Goal: Task Accomplishment & Management: Manage account settings

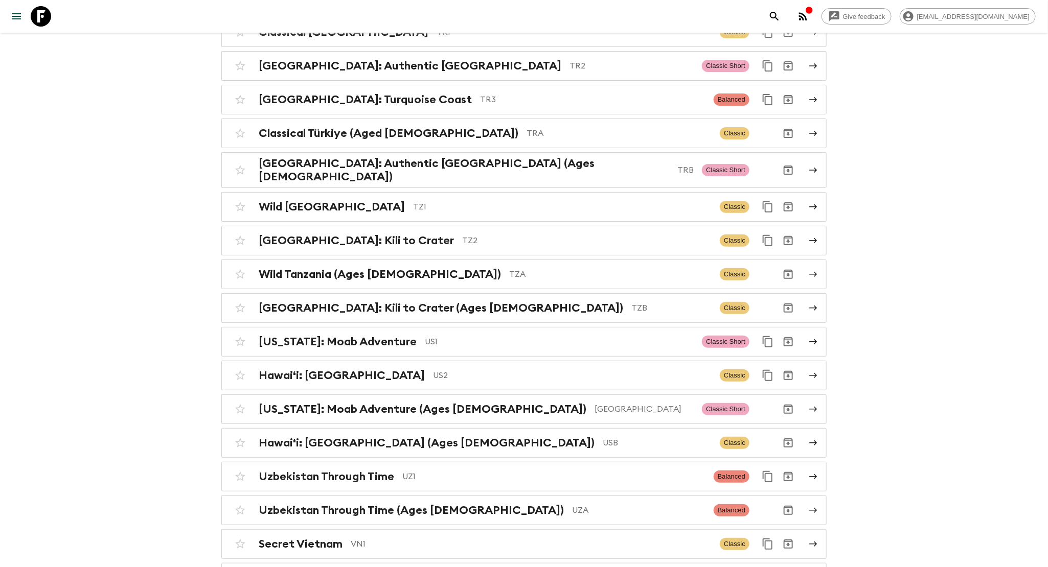
scroll to position [4442, 0]
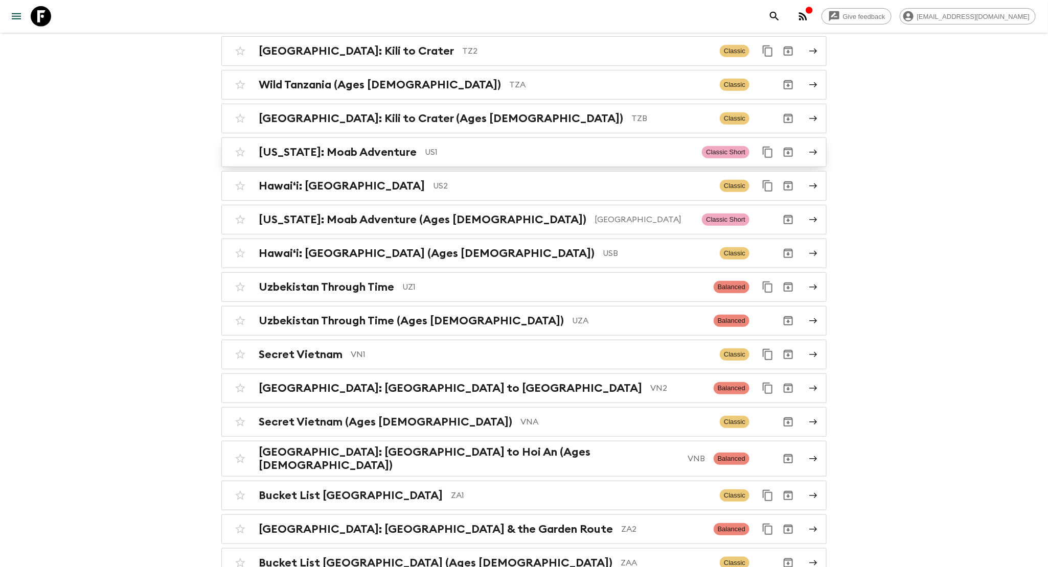
click at [425, 146] on p "US1" at bounding box center [559, 152] width 269 height 12
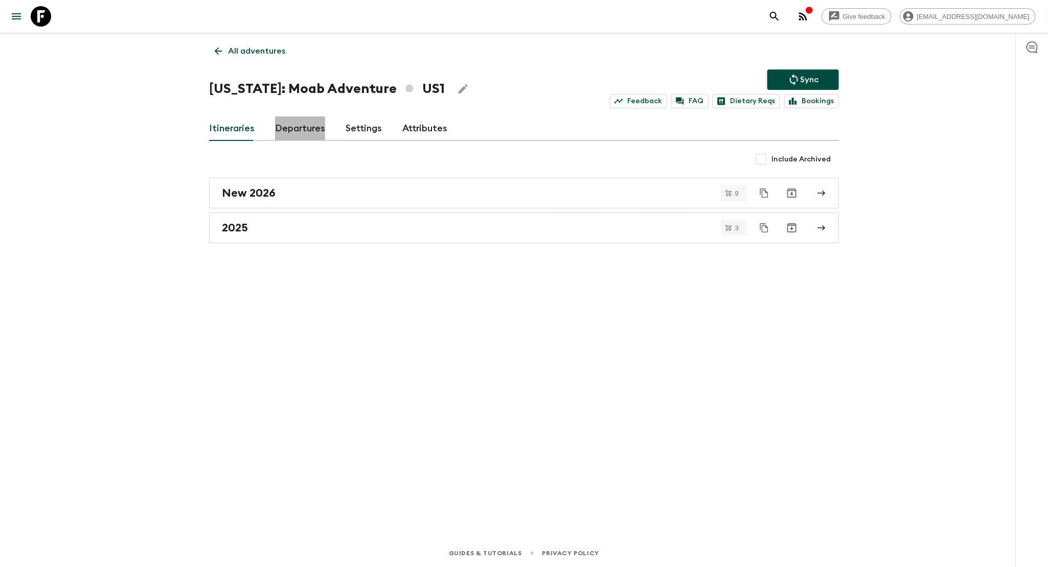
click at [291, 128] on link "Departures" at bounding box center [300, 129] width 50 height 25
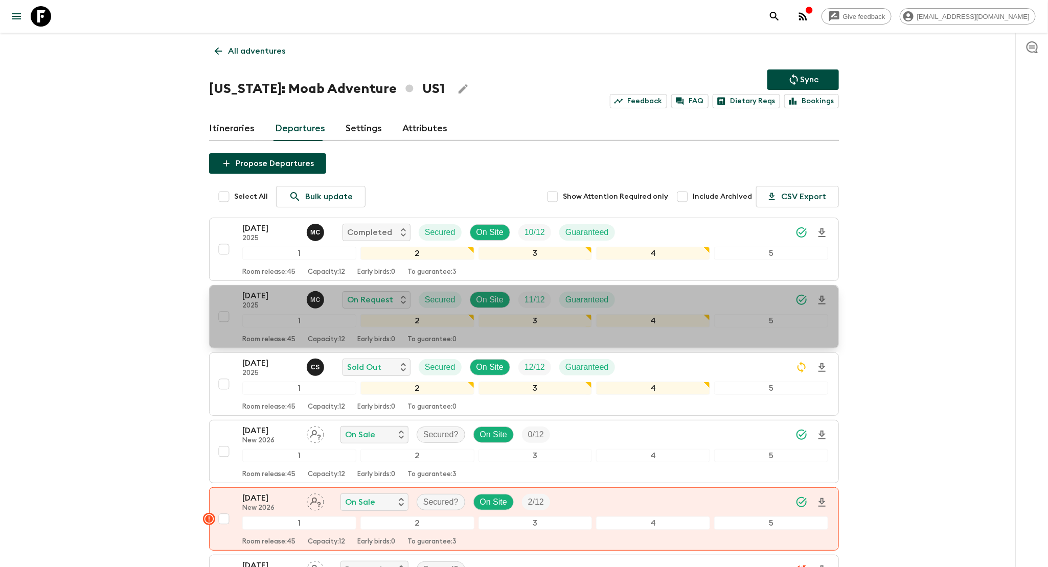
click at [743, 297] on div "21 Oct 2025 2025 M C On Request Secured On Site 11 / 12 Guaranteed" at bounding box center [535, 300] width 586 height 20
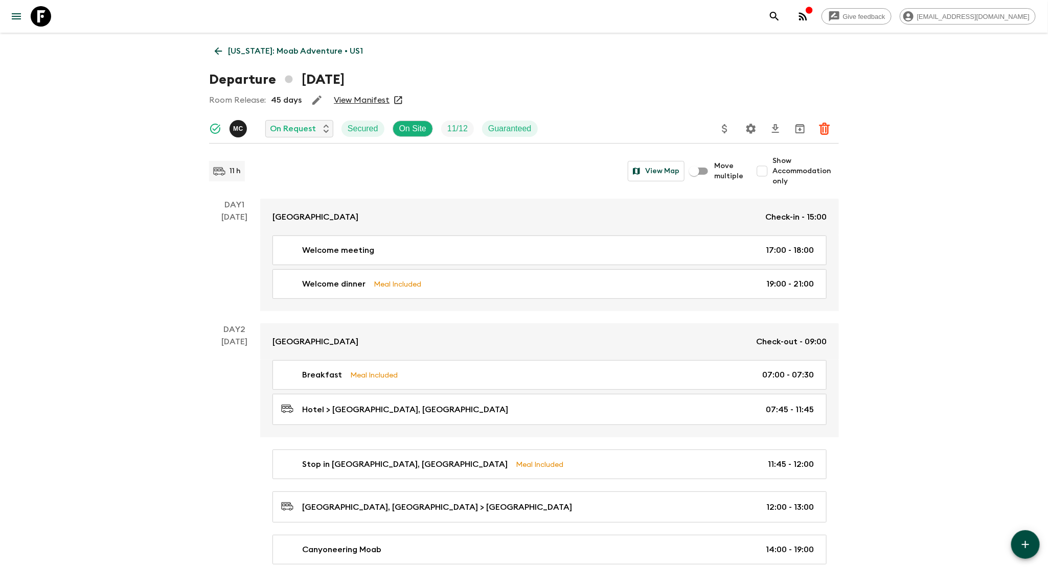
click at [359, 100] on link "View Manifest" at bounding box center [362, 100] width 56 height 10
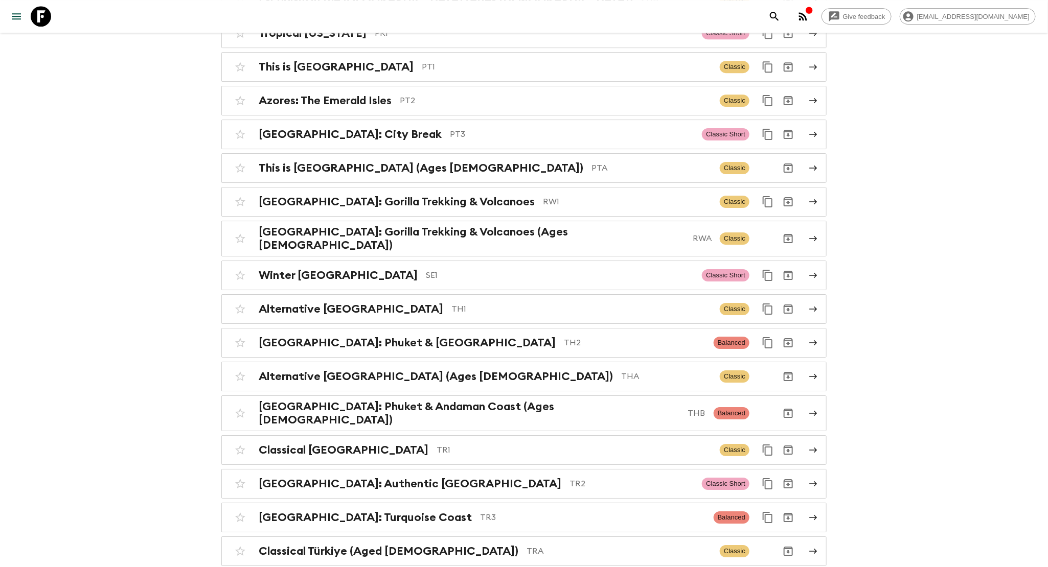
scroll to position [4442, 0]
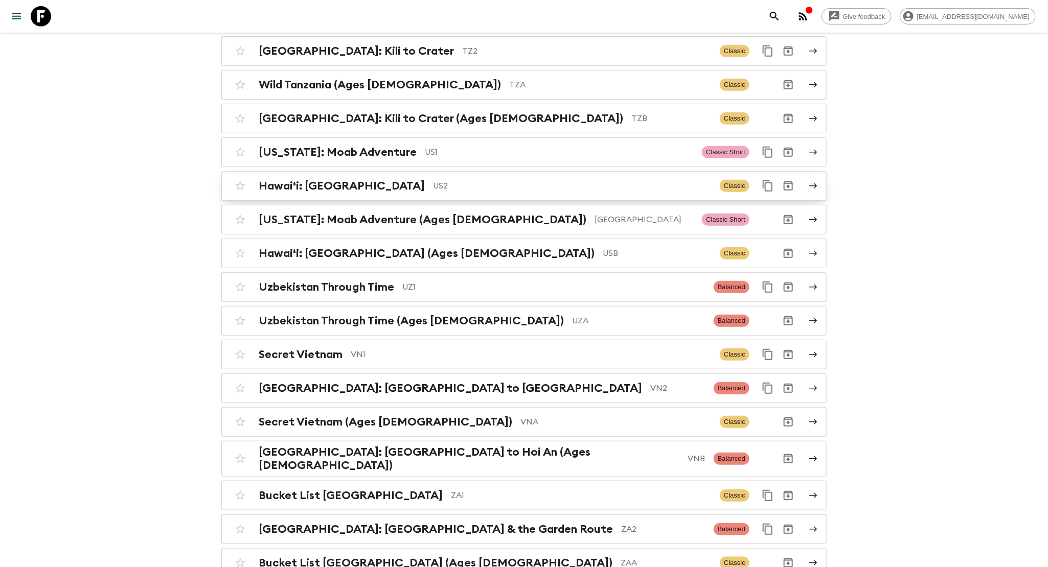
click at [433, 180] on p "US2" at bounding box center [572, 186] width 279 height 12
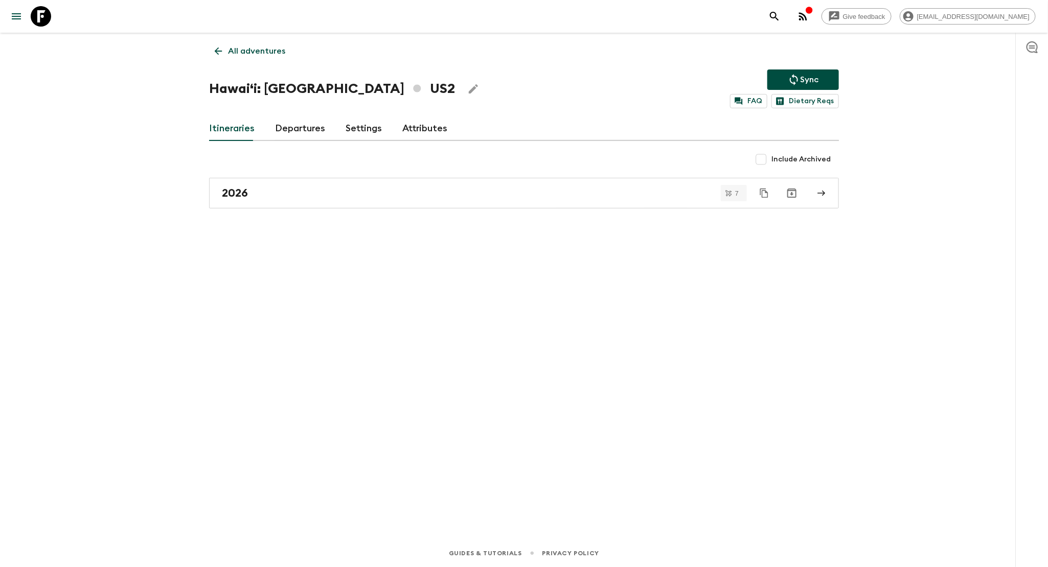
click at [364, 130] on link "Settings" at bounding box center [363, 129] width 36 height 25
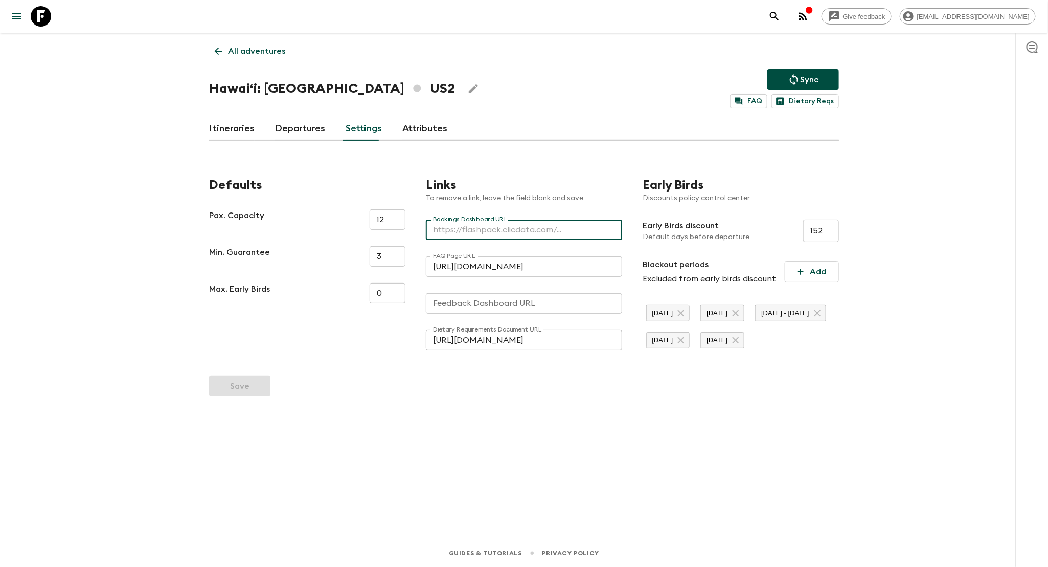
click at [516, 234] on input "Bookings Dashboard URL" at bounding box center [524, 230] width 196 height 20
paste input "[URL][DOMAIN_NAME]"
type input "[URL][DOMAIN_NAME]"
click at [249, 397] on button "Save" at bounding box center [239, 386] width 61 height 20
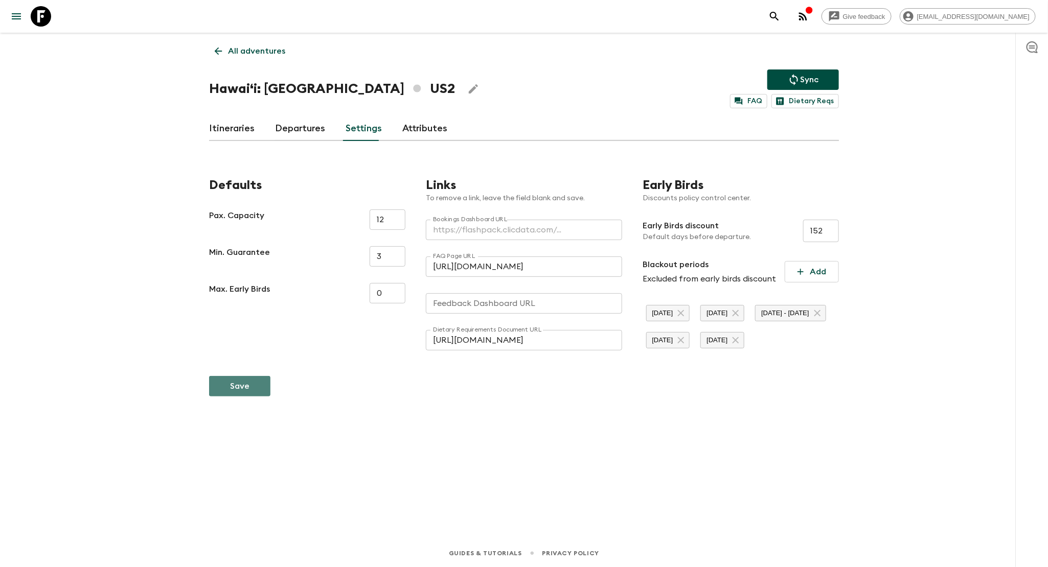
scroll to position [0, 0]
type input "[URL][DOMAIN_NAME]"
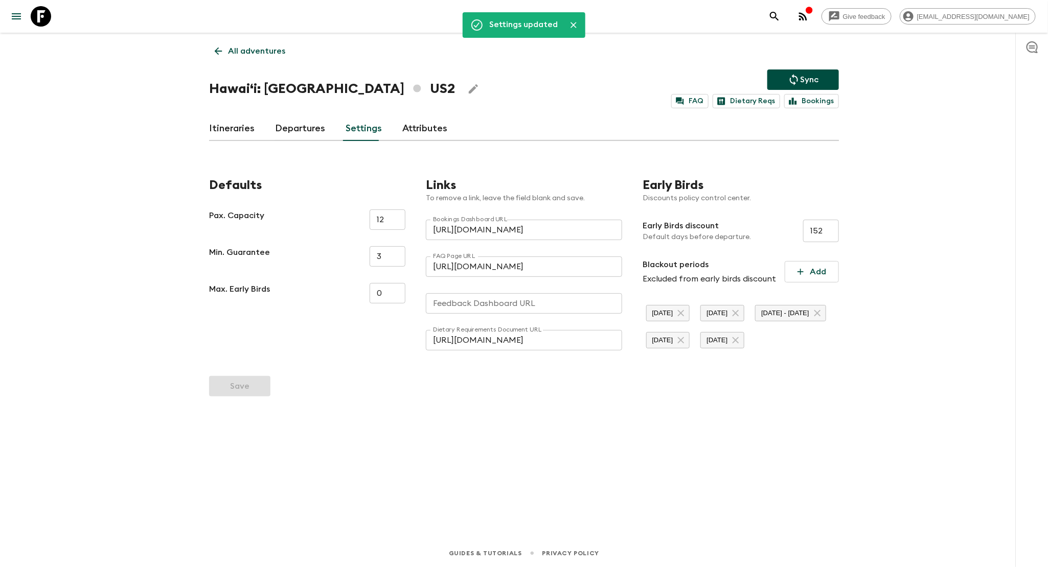
click at [237, 53] on p "All adventures" at bounding box center [256, 51] width 57 height 12
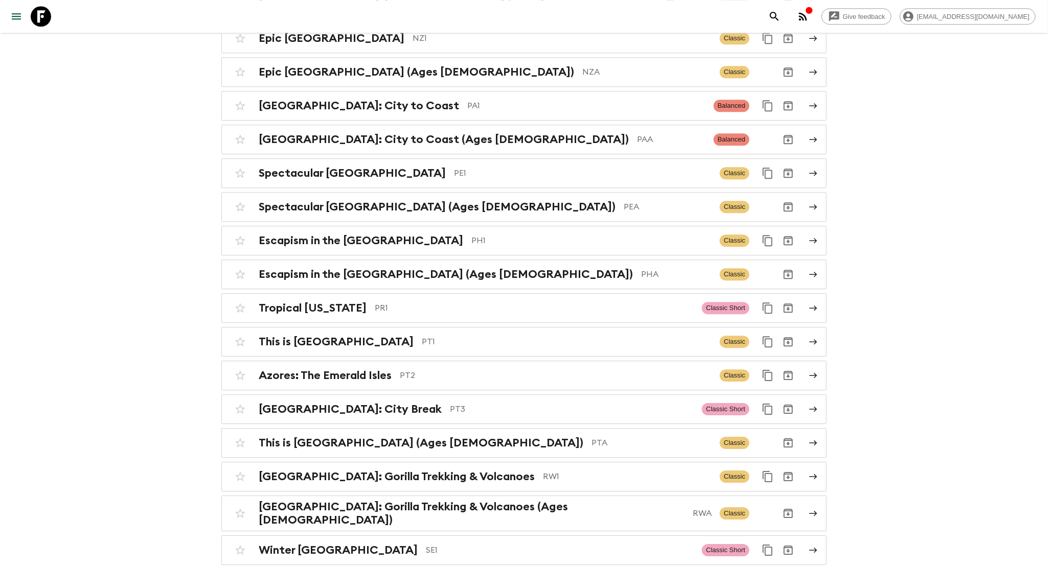
scroll to position [4442, 0]
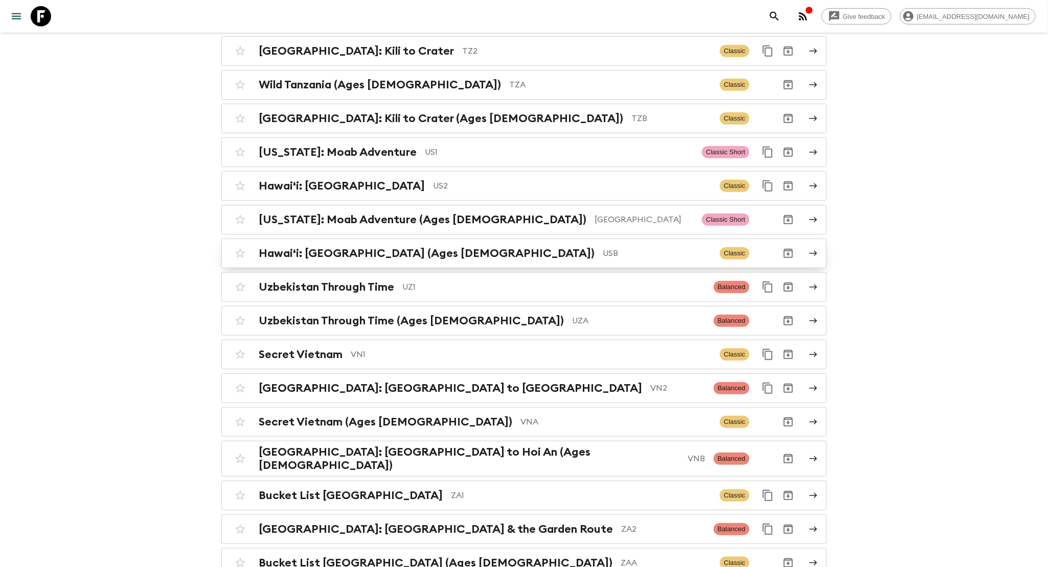
click at [602, 247] on p "USB" at bounding box center [656, 253] width 109 height 12
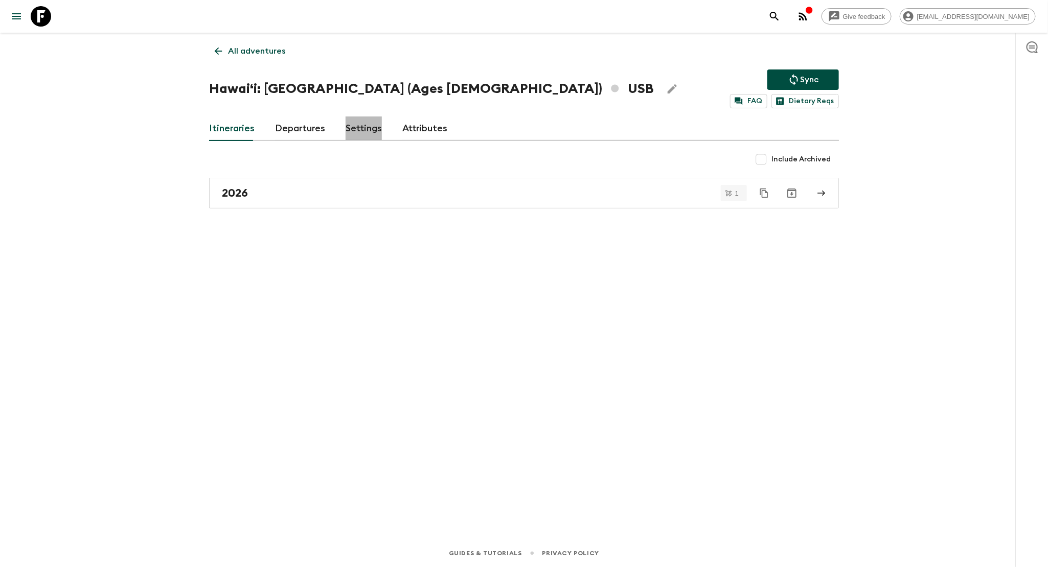
click at [370, 123] on link "Settings" at bounding box center [363, 129] width 36 height 25
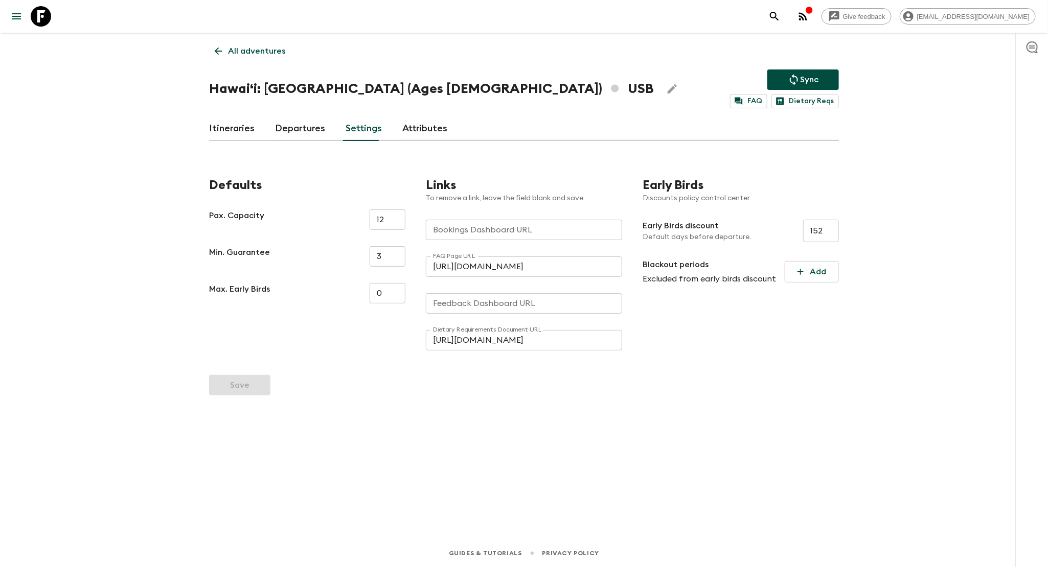
click at [474, 227] on div "Bookings Dashboard URL Bookings Dashboard URL" at bounding box center [524, 230] width 196 height 20
paste input "[URL][DOMAIN_NAME]"
type input "[URL][DOMAIN_NAME]"
click at [227, 386] on button "Save" at bounding box center [239, 385] width 61 height 20
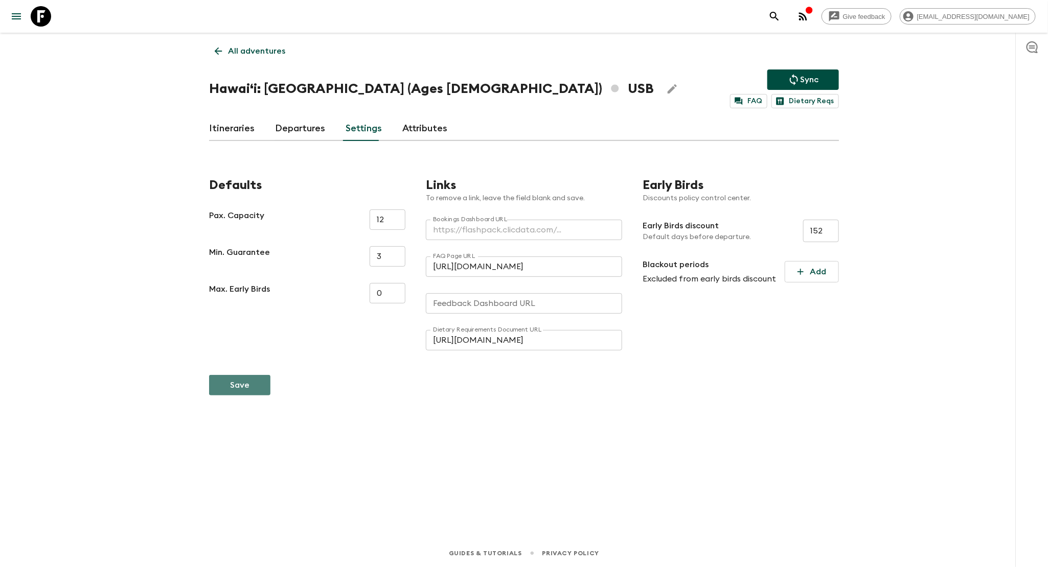
scroll to position [0, 0]
type input "[URL][DOMAIN_NAME]"
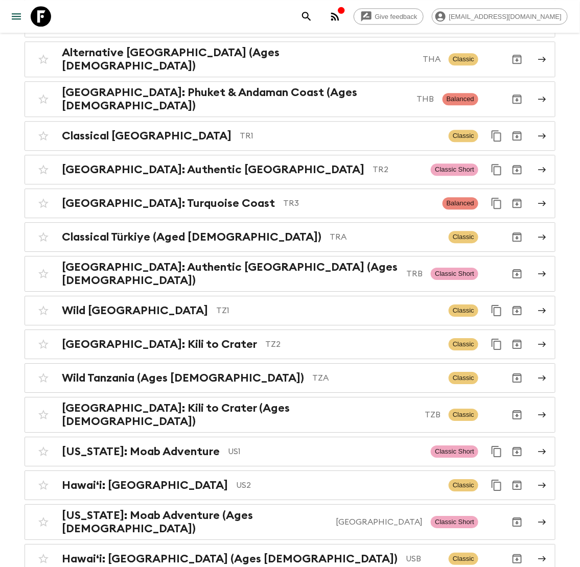
scroll to position [4442, 0]
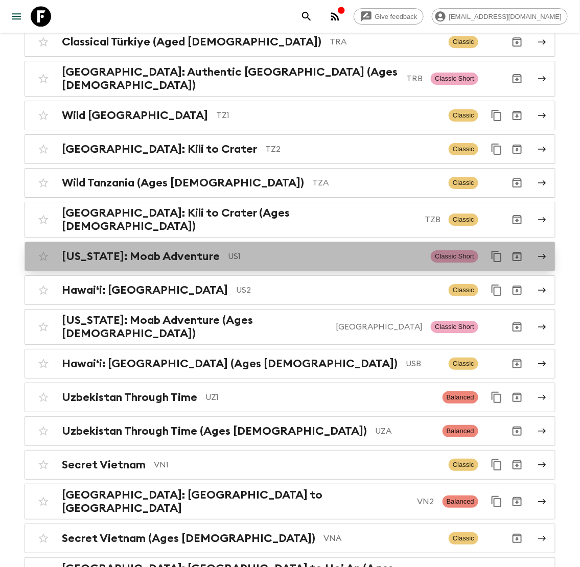
click at [213, 250] on div "Utah: Moab Adventure US1" at bounding box center [242, 256] width 361 height 13
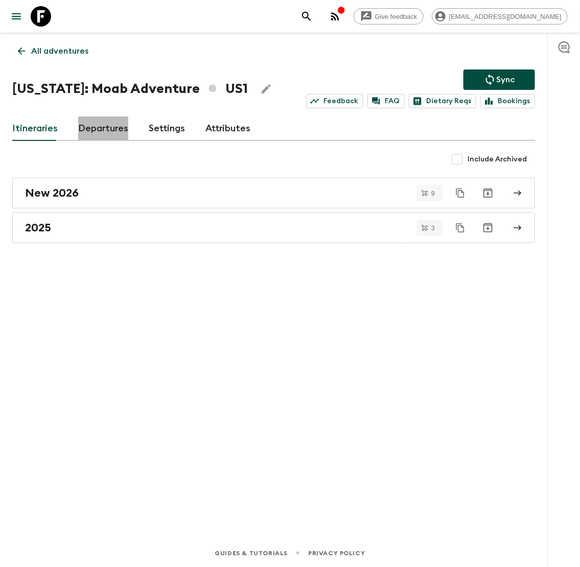
click at [113, 128] on link "Departures" at bounding box center [103, 129] width 50 height 25
